Goal: Information Seeking & Learning: Learn about a topic

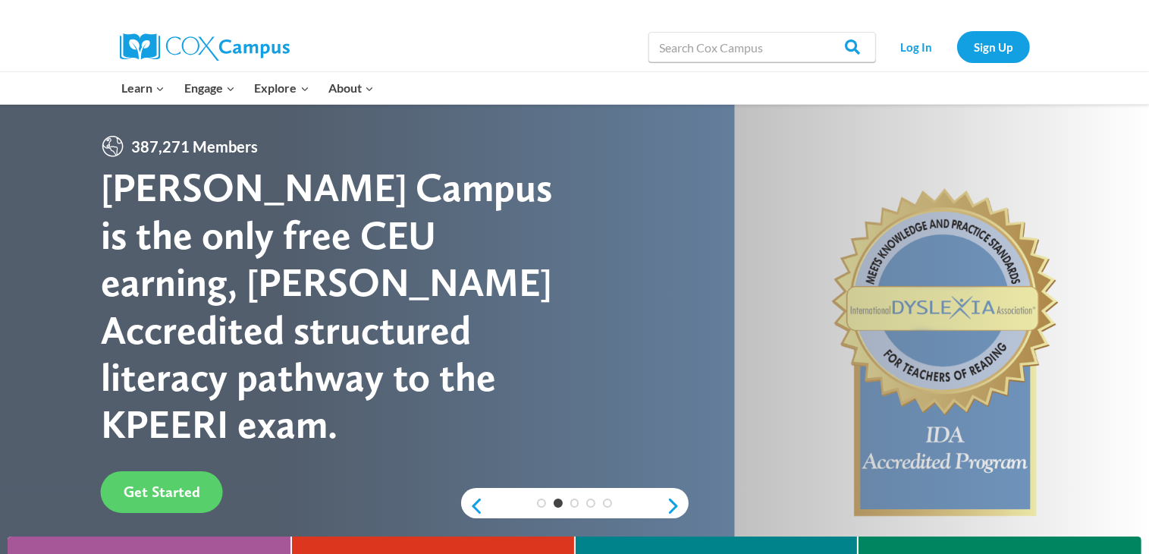
drag, startPoint x: 1156, startPoint y: 21, endPoint x: 1159, endPoint y: 13, distance: 8.9
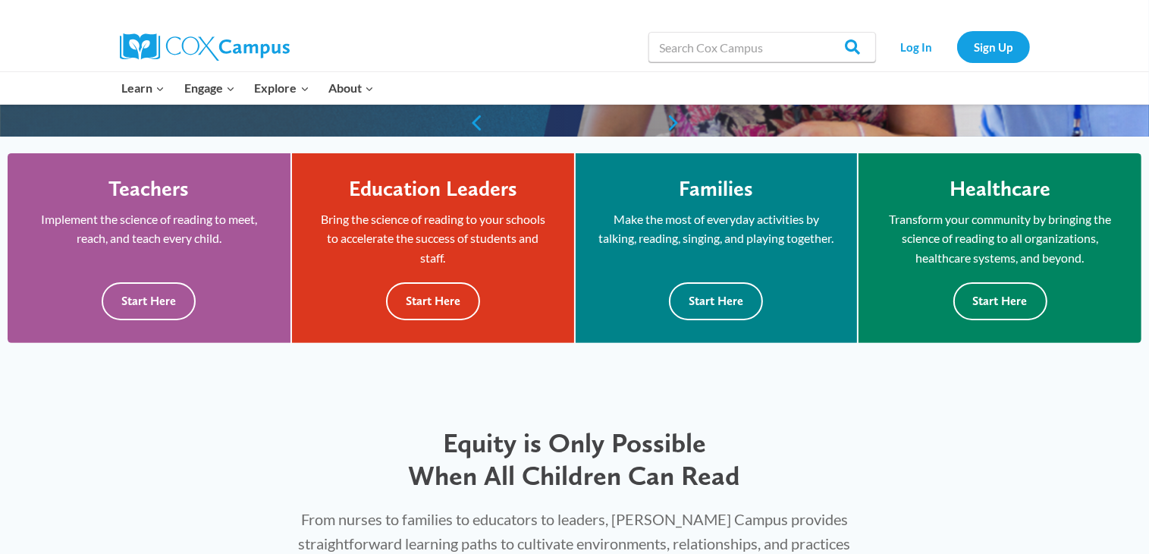
scroll to position [407, 0]
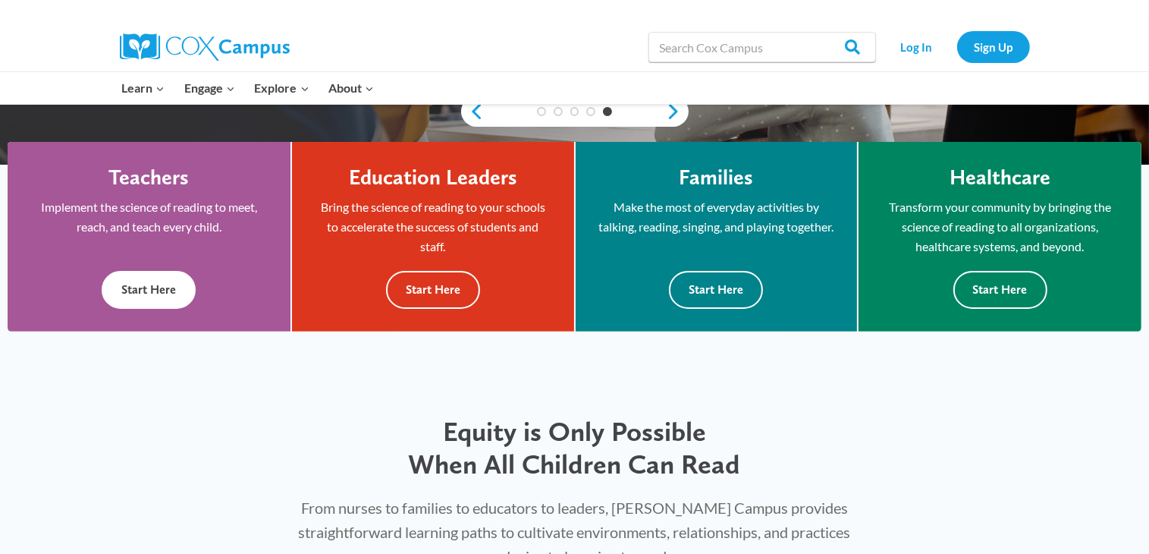
click at [162, 287] on button "Start Here" at bounding box center [149, 289] width 94 height 37
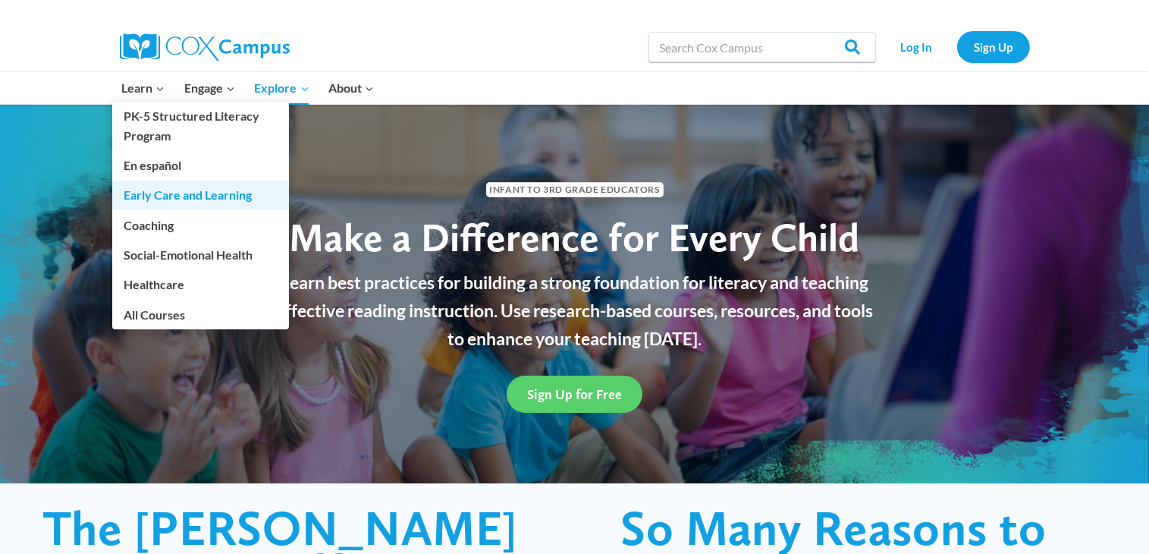
click at [166, 194] on link "Early Care and Learning" at bounding box center [200, 195] width 177 height 29
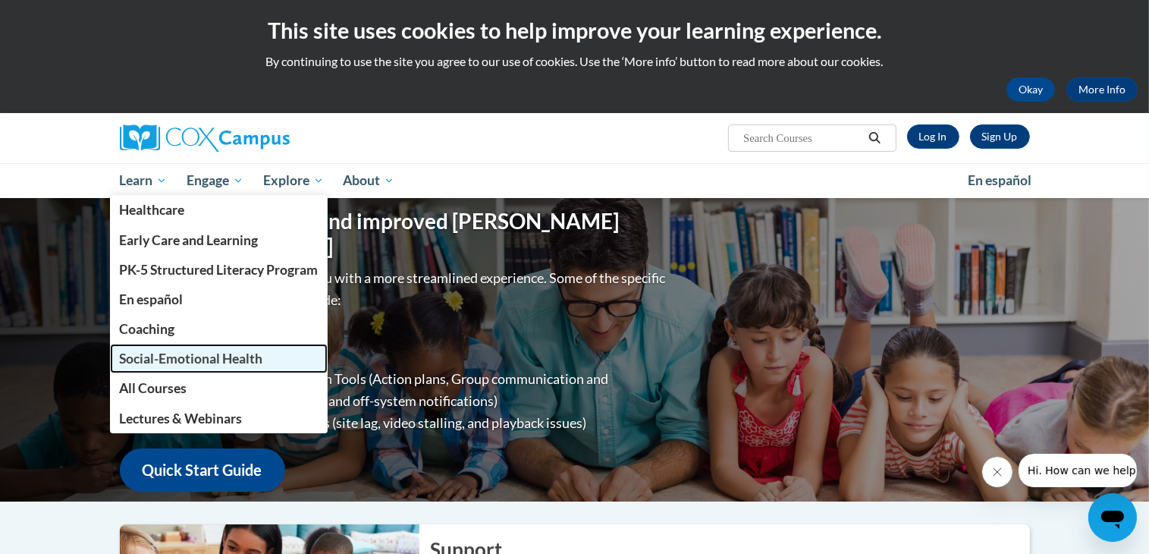
click at [175, 365] on span "Social-Emotional Health" at bounding box center [190, 358] width 143 height 16
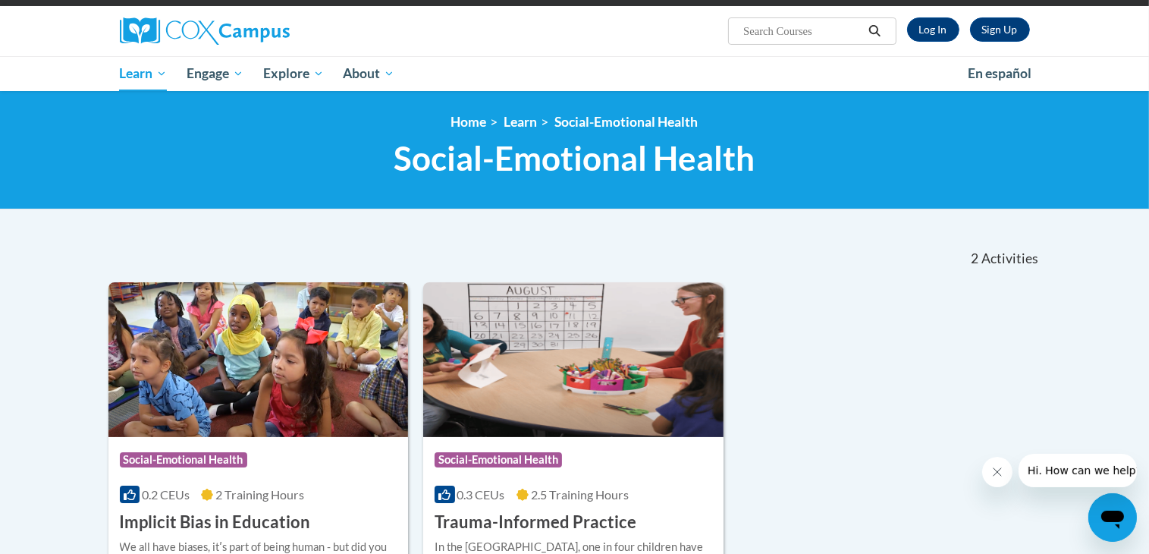
scroll to position [108, 0]
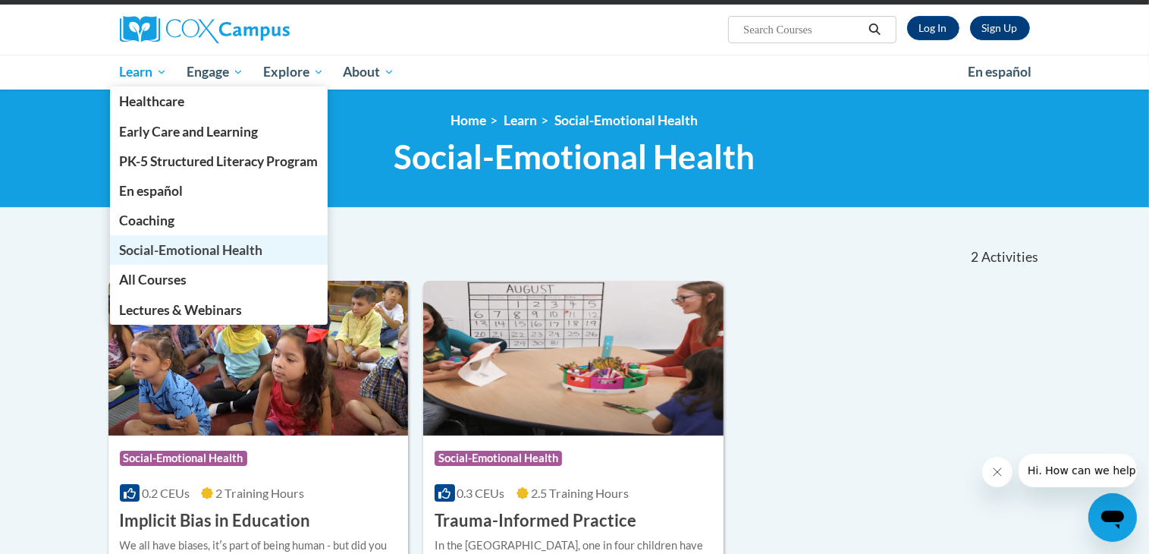
click at [159, 256] on span "Social-Emotional Health" at bounding box center [190, 250] width 143 height 16
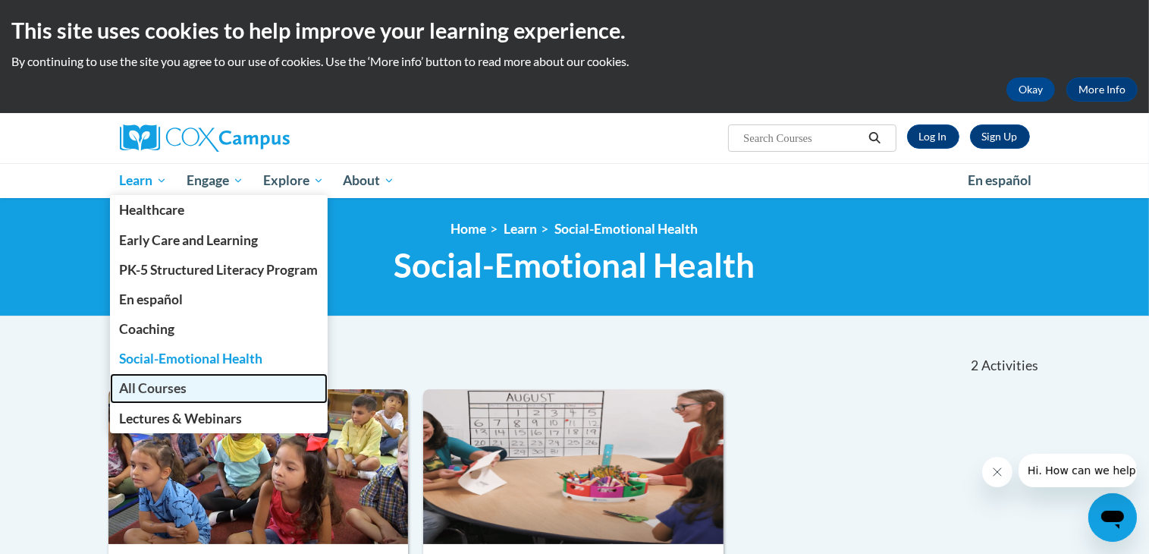
click at [159, 394] on span "All Courses" at bounding box center [153, 388] width 68 height 16
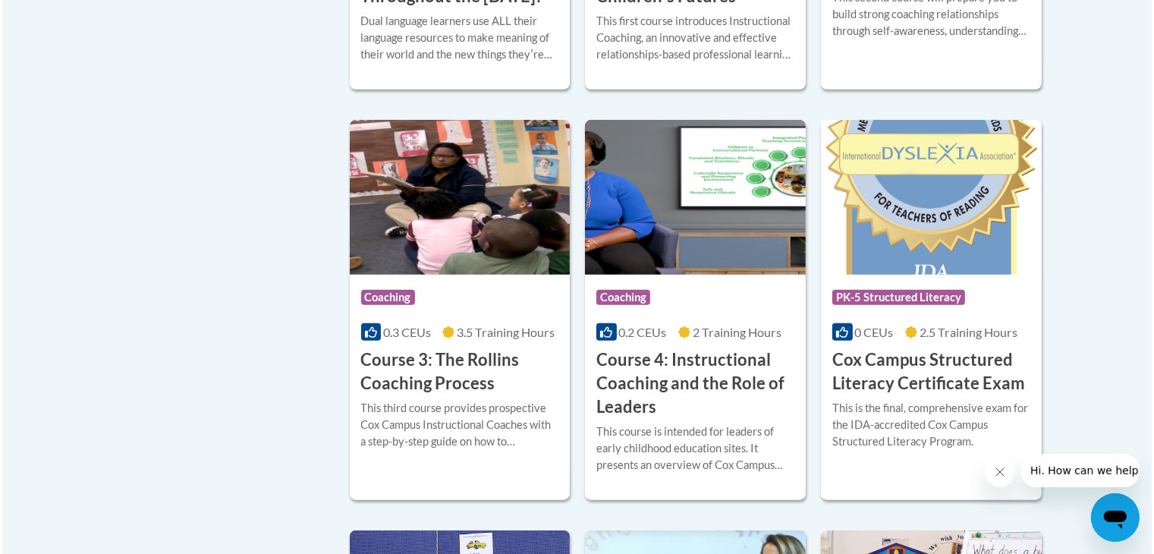
scroll to position [1174, 0]
